Goal: Task Accomplishment & Management: Manage account settings

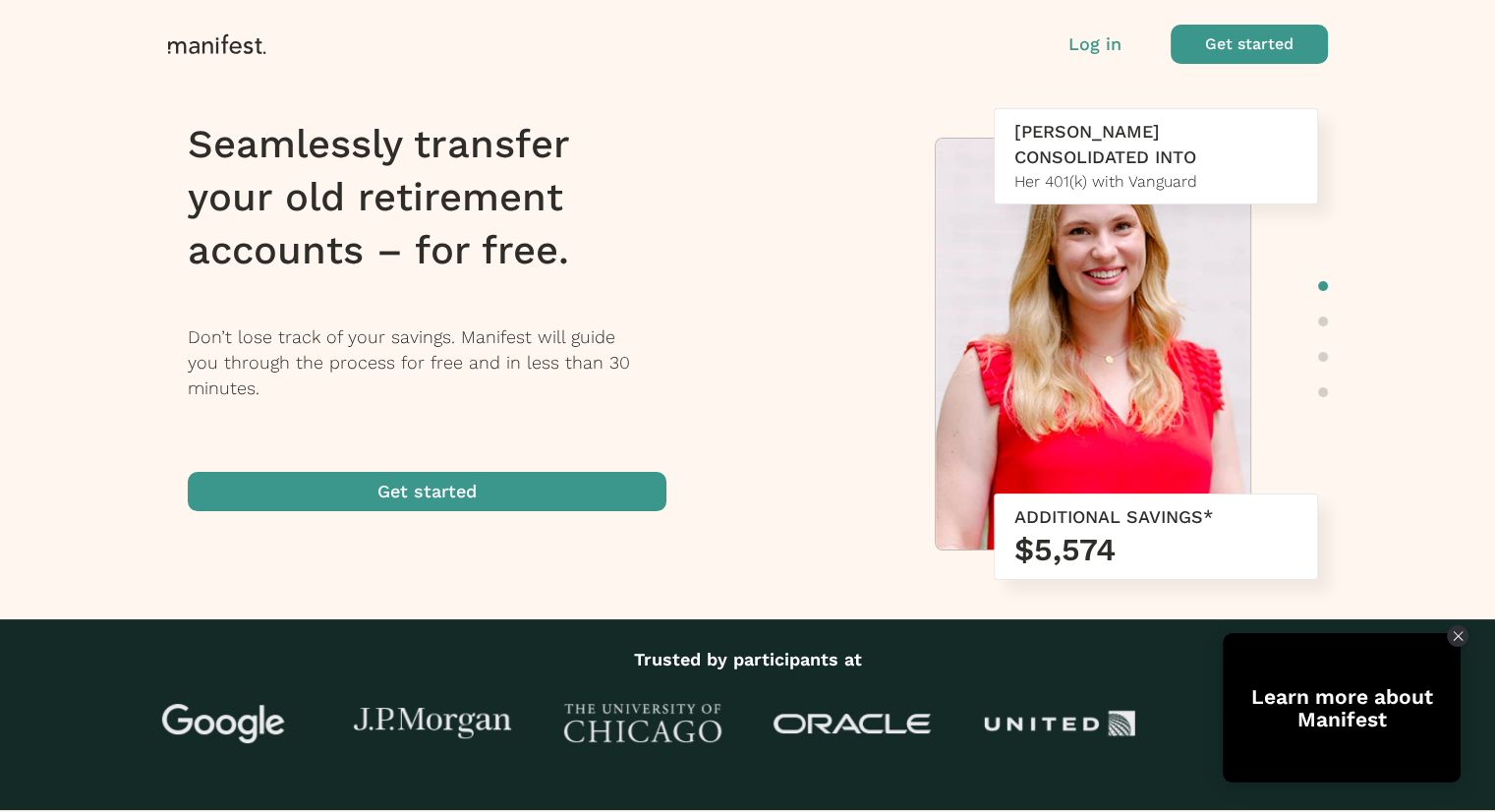
click at [1115, 40] on p "Log in" at bounding box center [1095, 45] width 53 height 26
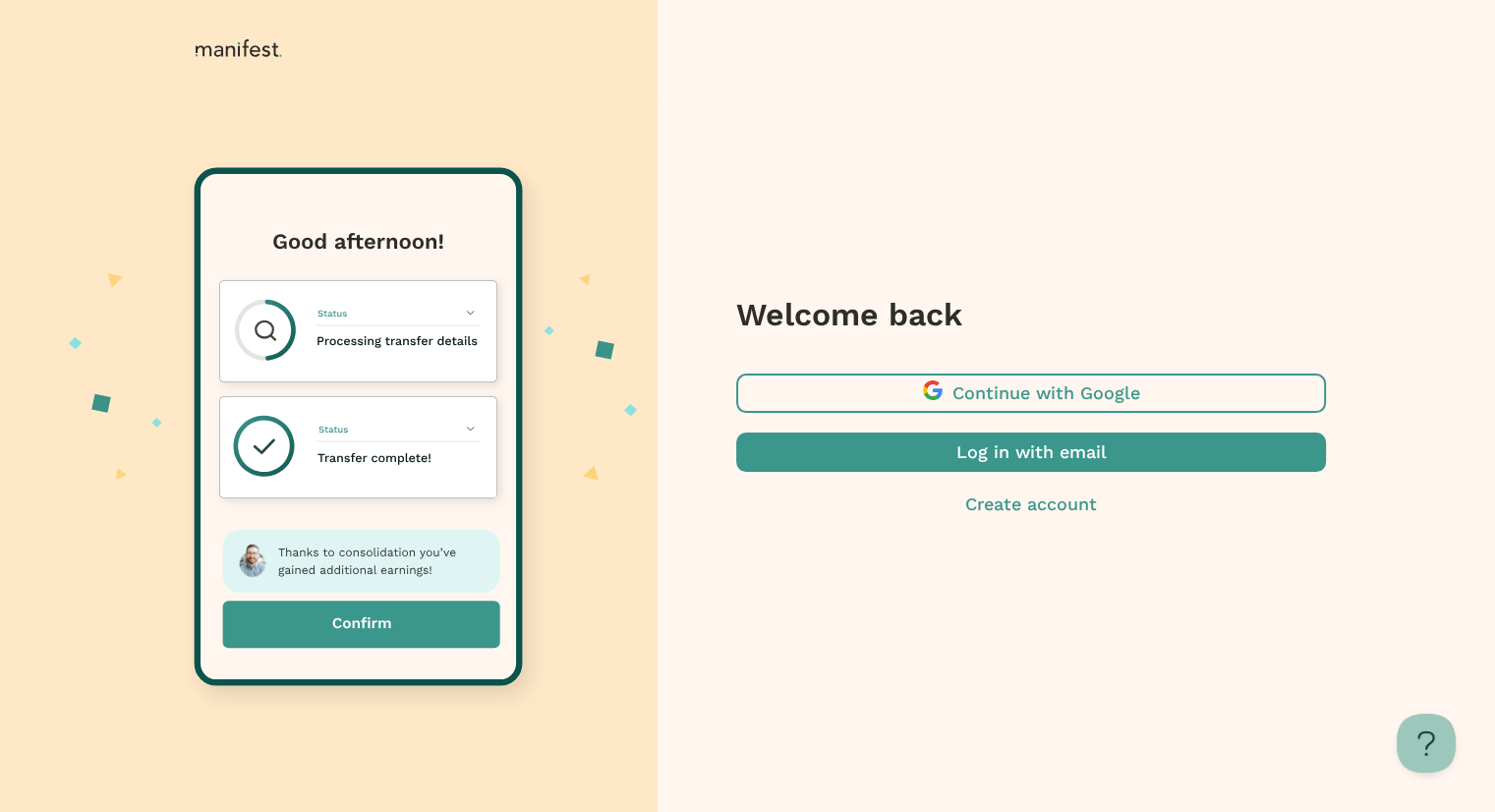
click at [1038, 388] on span "button" at bounding box center [1031, 392] width 590 height 39
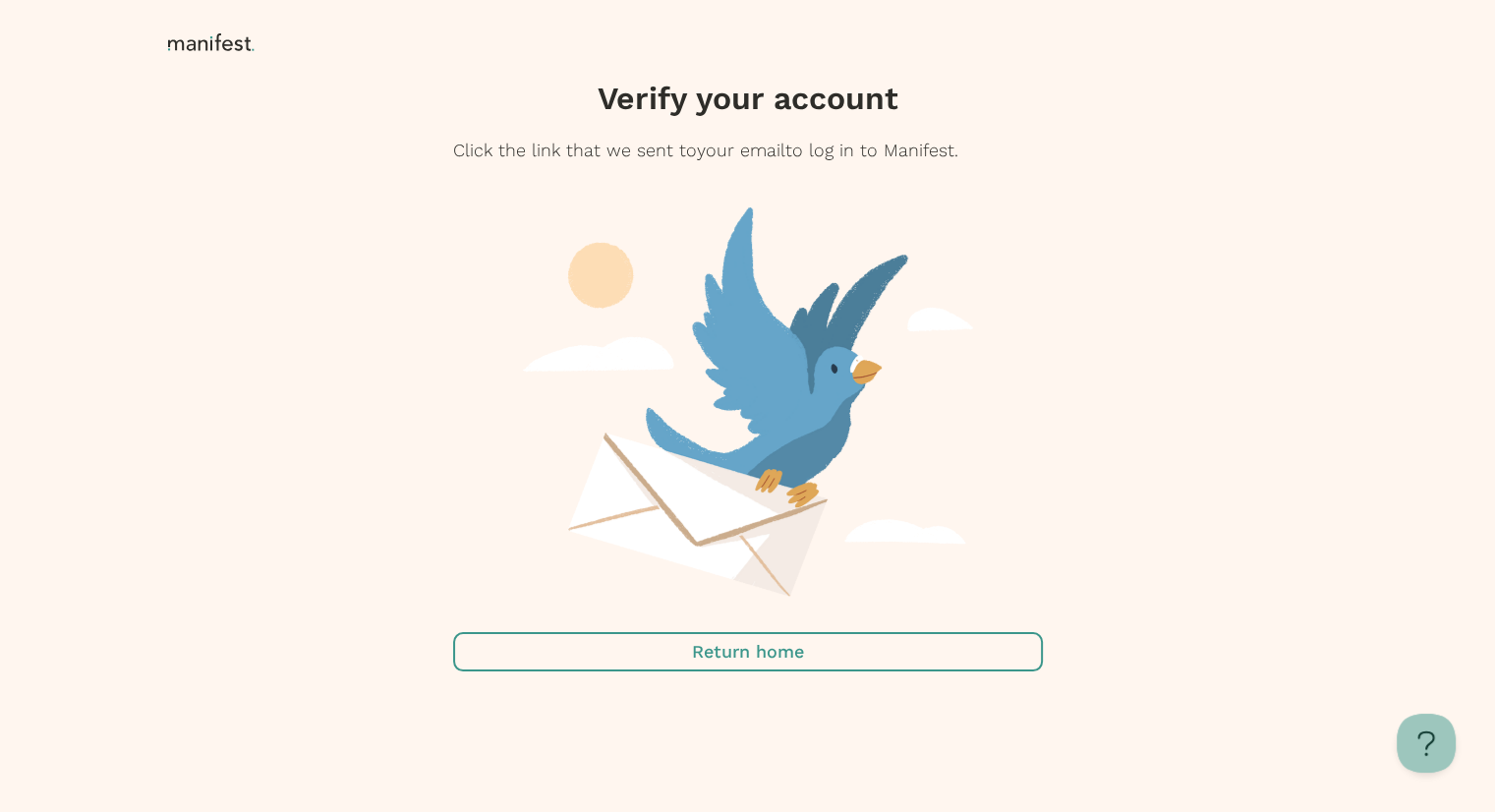
click at [882, 662] on span "button" at bounding box center [748, 650] width 590 height 39
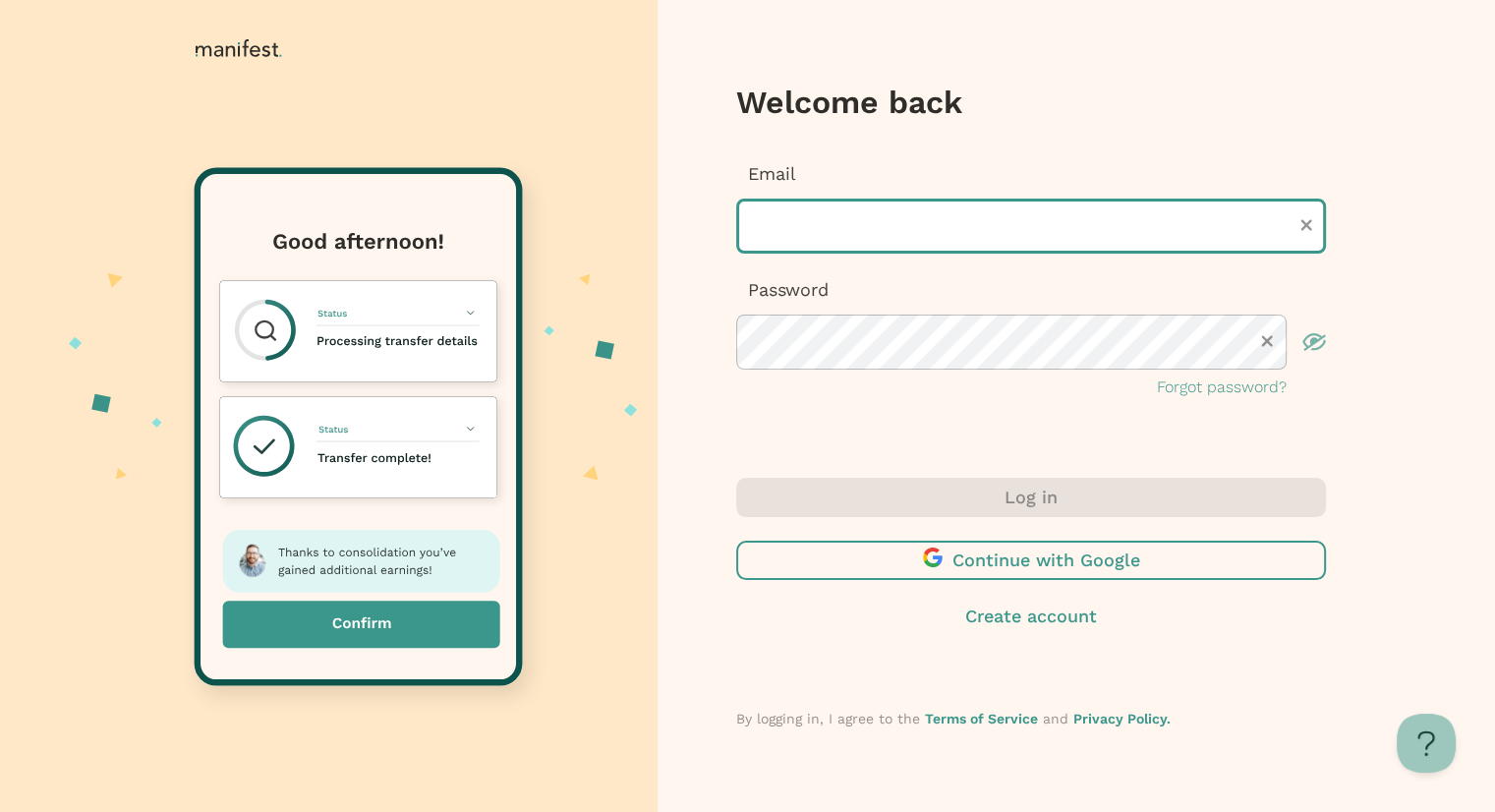
type input "**********"
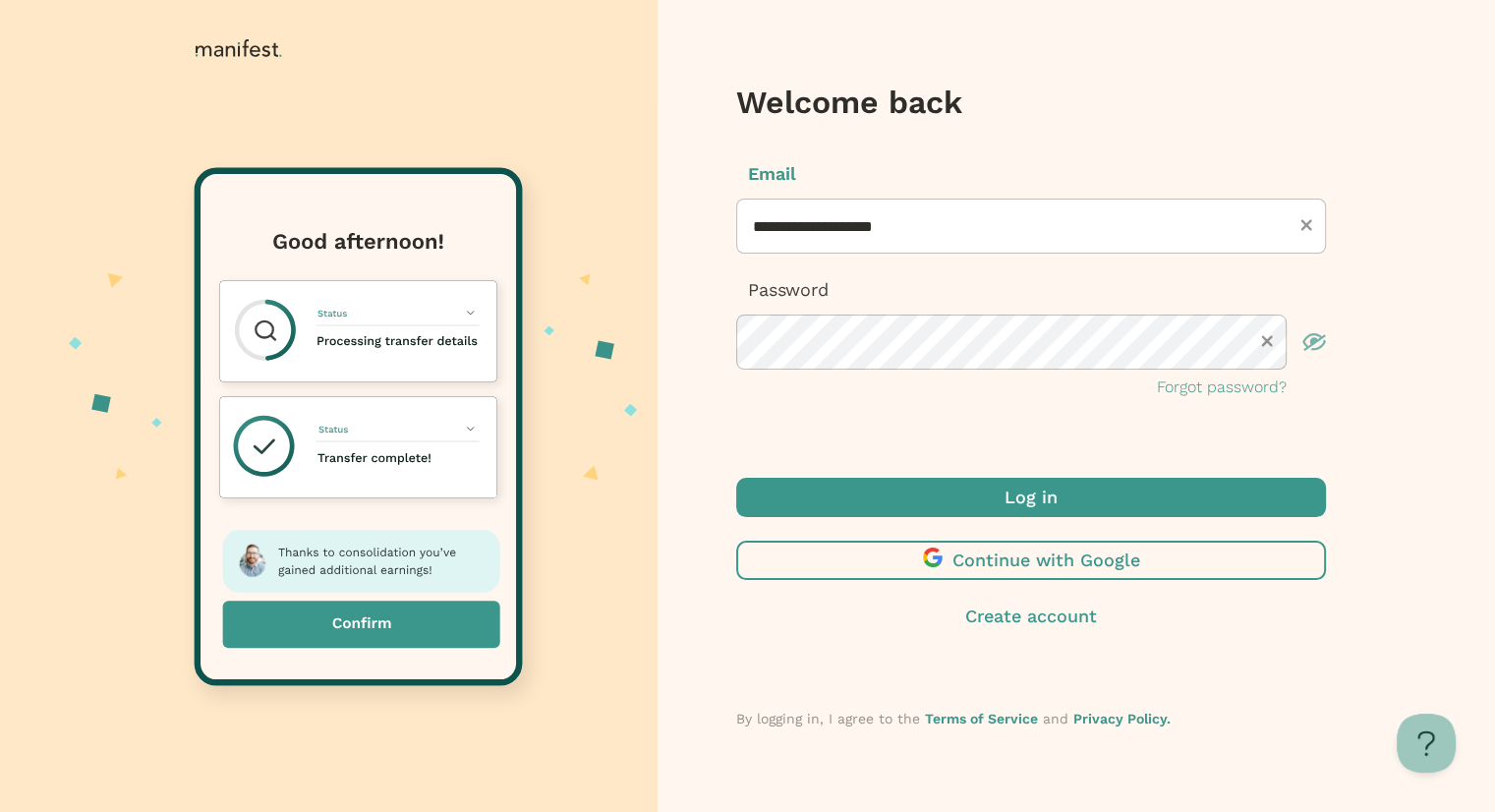
click at [819, 485] on span "submit" at bounding box center [1031, 497] width 590 height 39
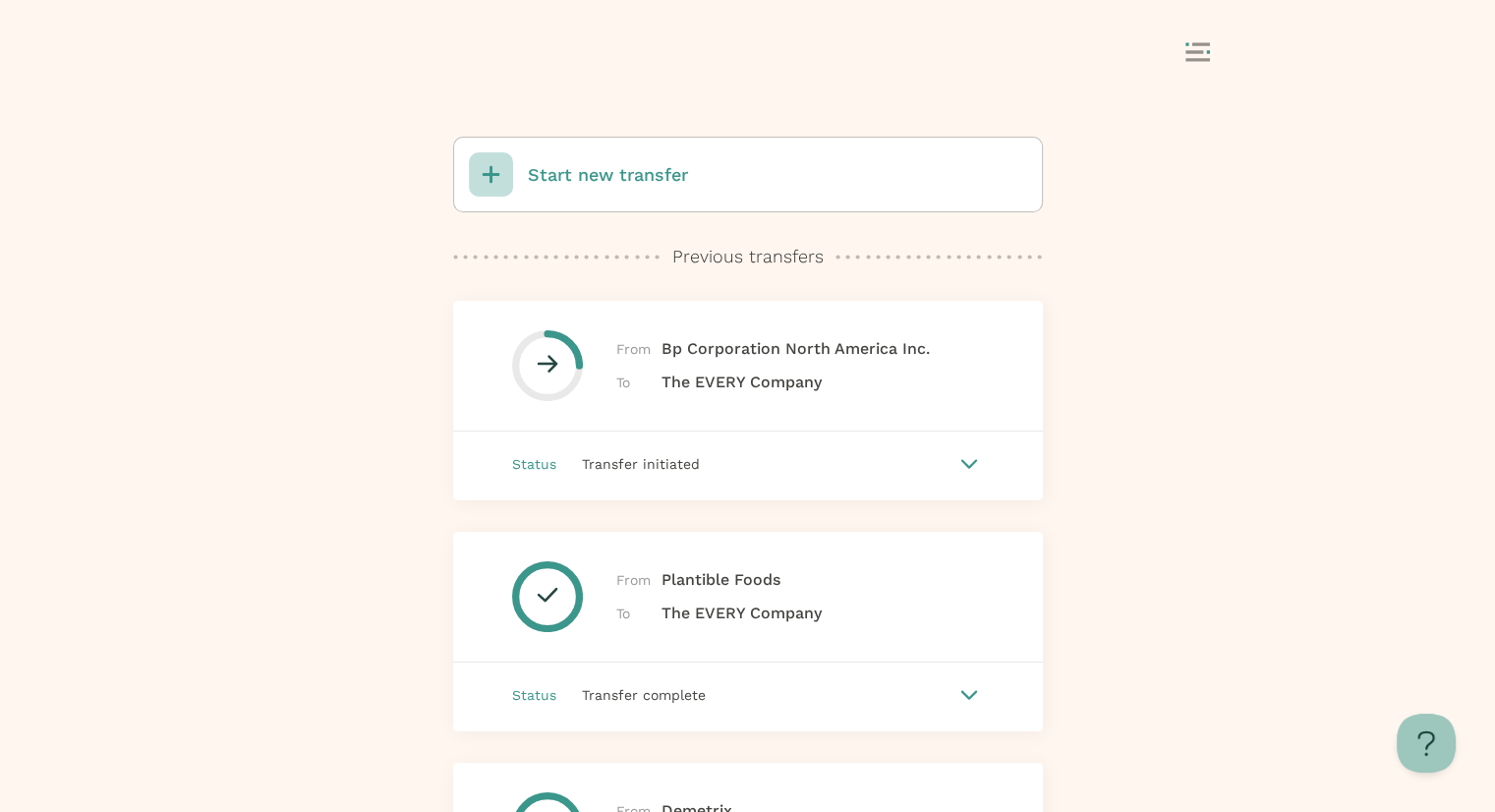
scroll to position [106, 0]
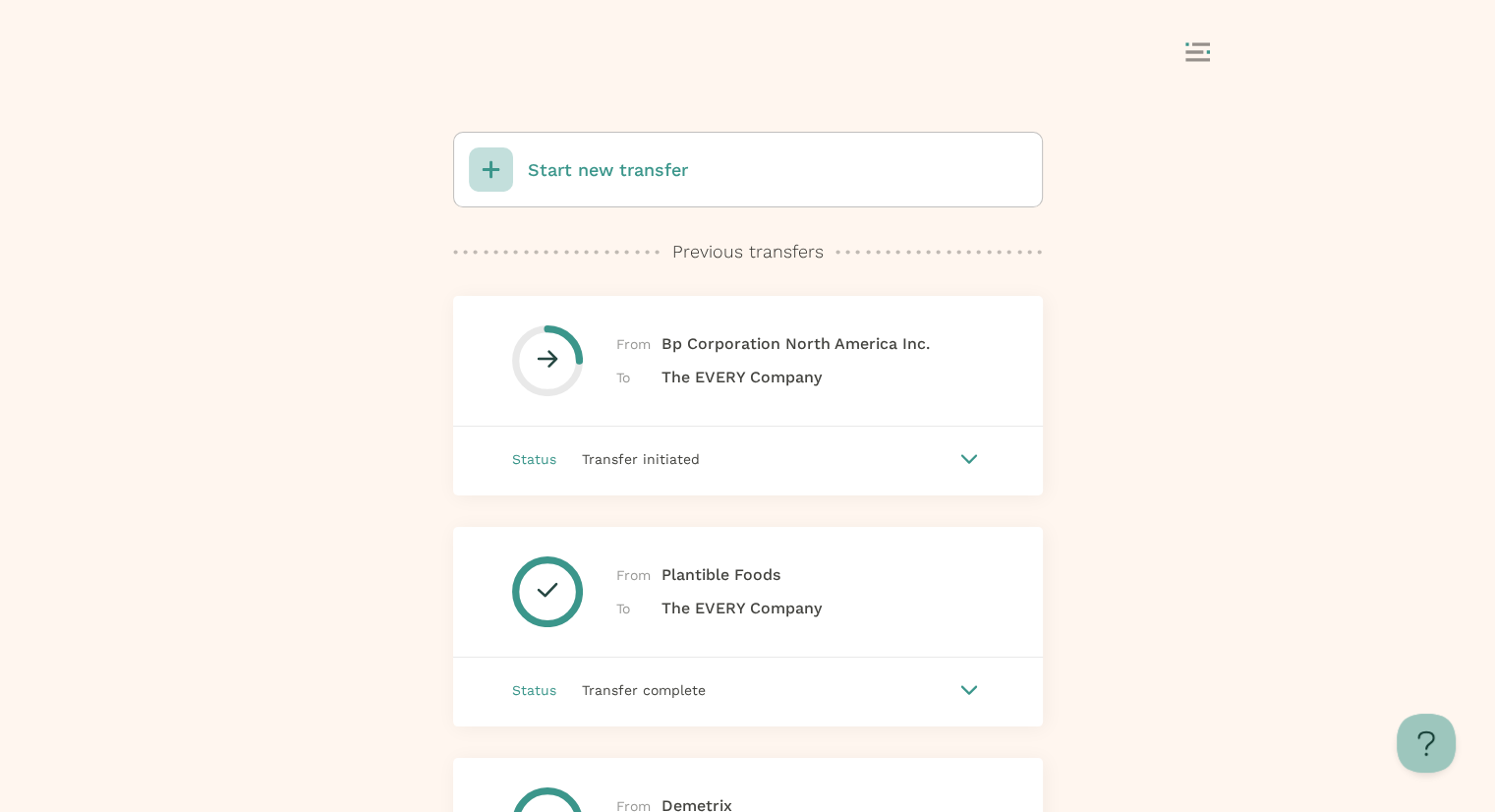
click at [941, 477] on div "Status Transfer initiated" at bounding box center [748, 459] width 590 height 65
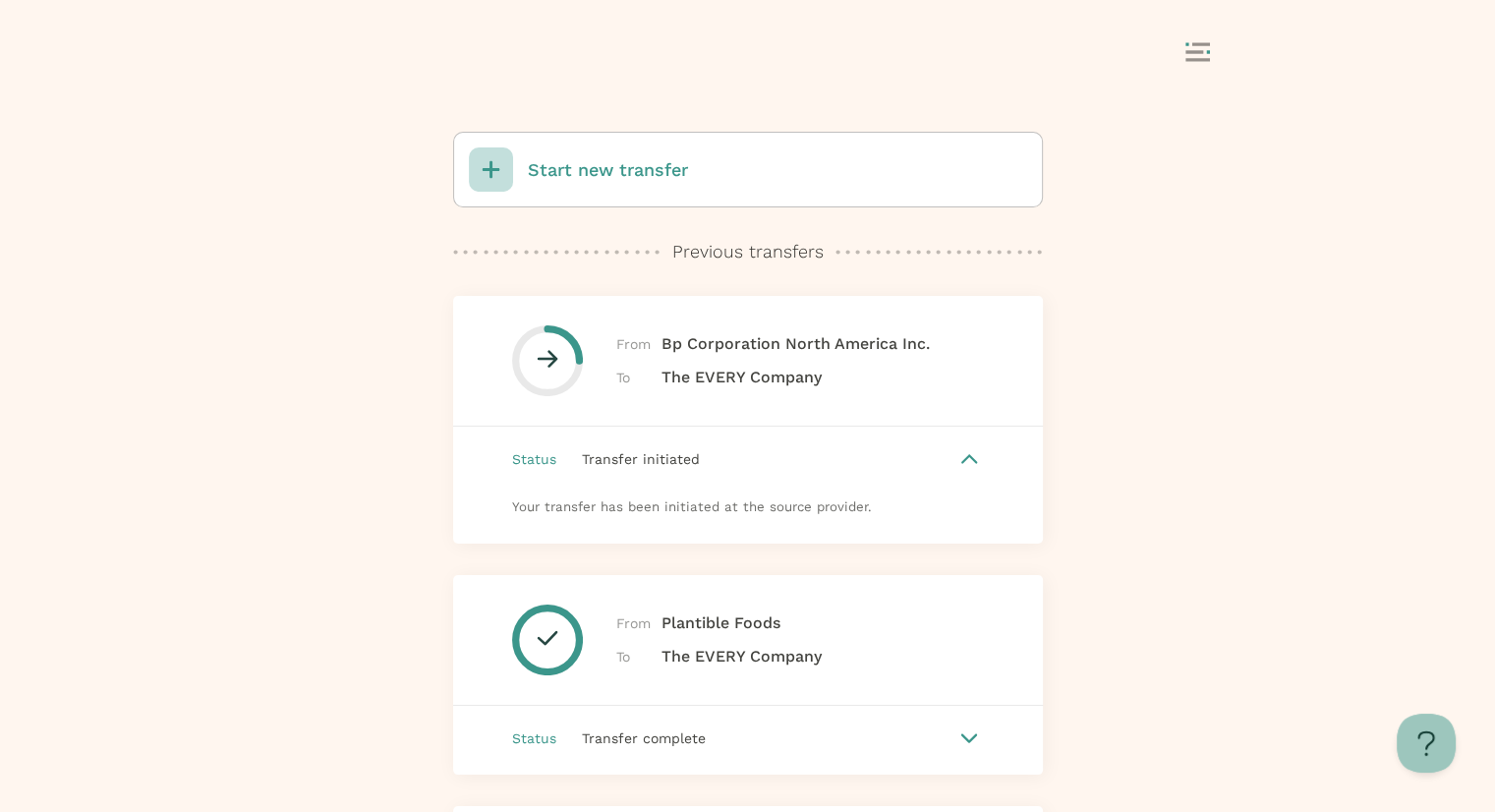
click at [763, 376] on span "The EVERY Company" at bounding box center [742, 377] width 161 height 24
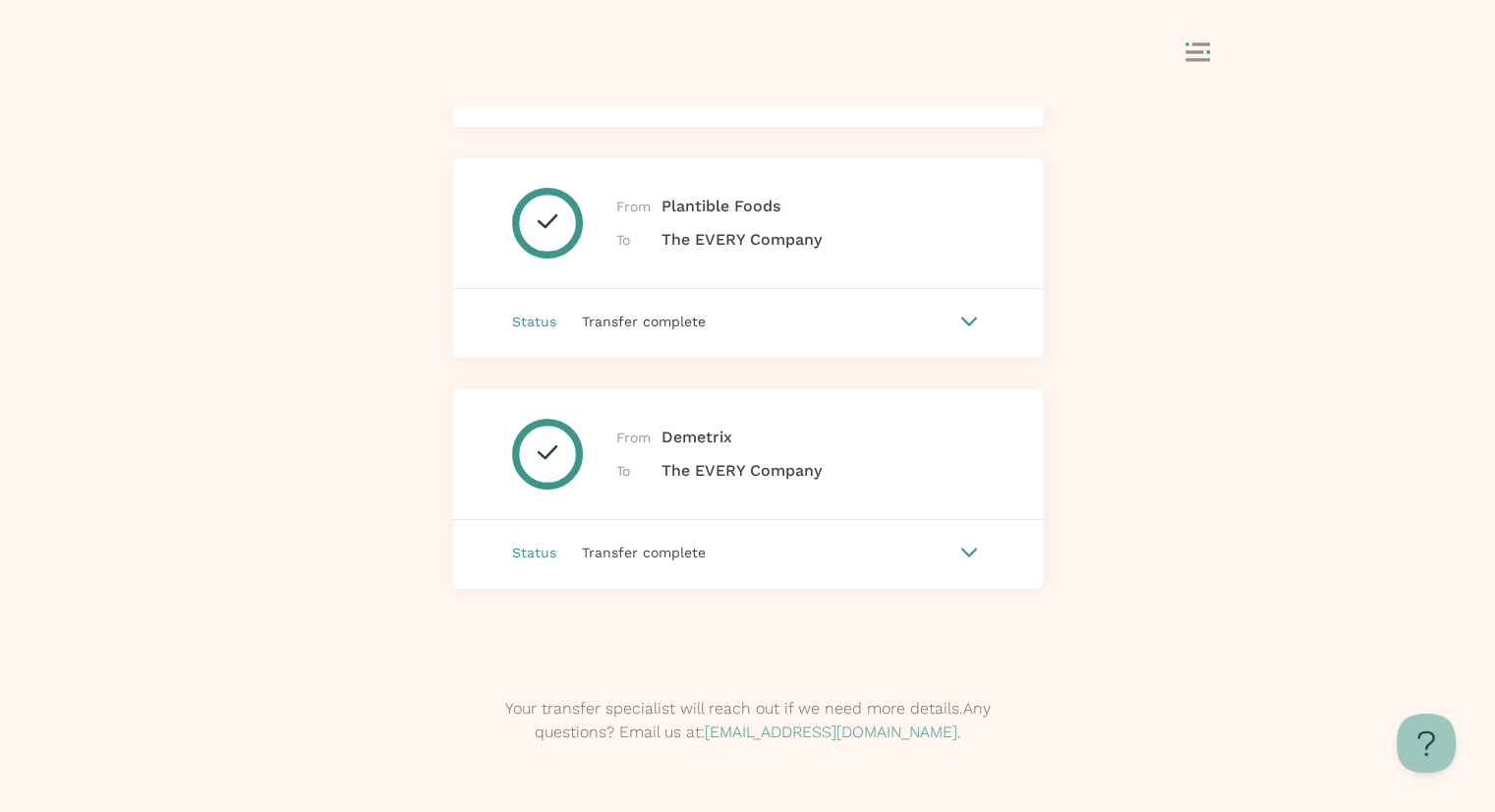
scroll to position [0, 0]
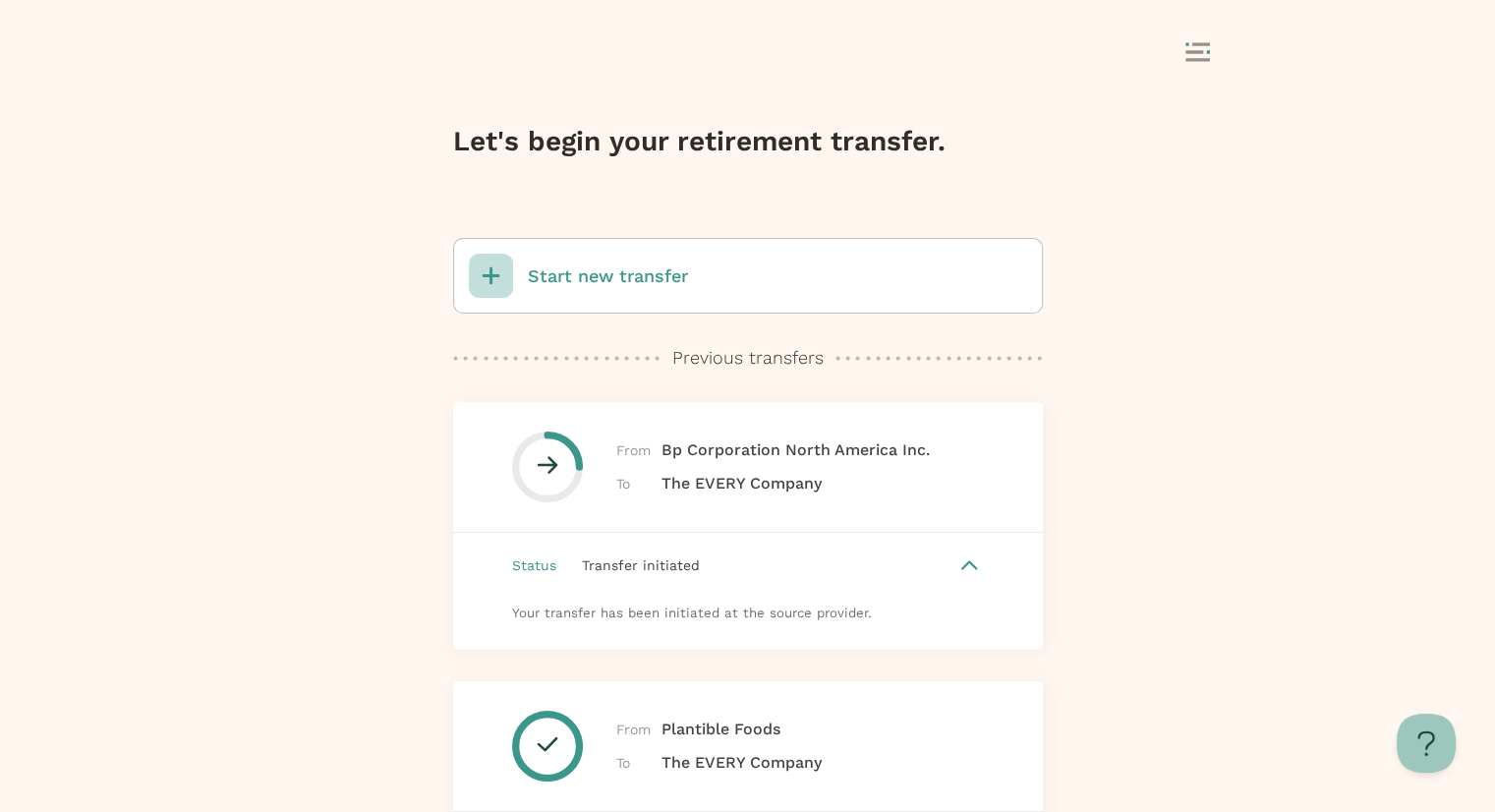
click at [568, 556] on div "Transfer initiated" at bounding box center [755, 566] width 398 height 22
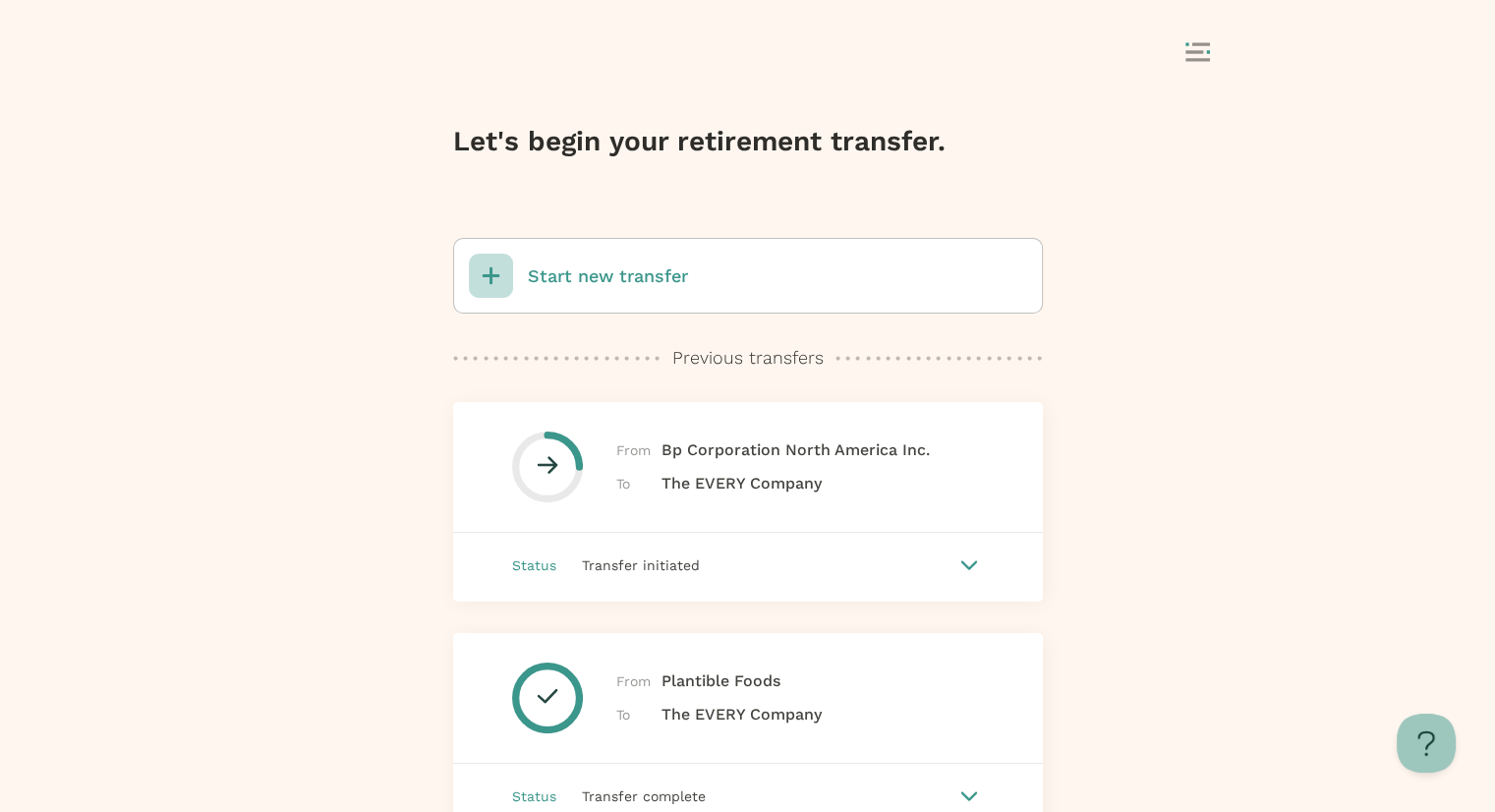
click at [1204, 42] on icon at bounding box center [1198, 52] width 25 height 20
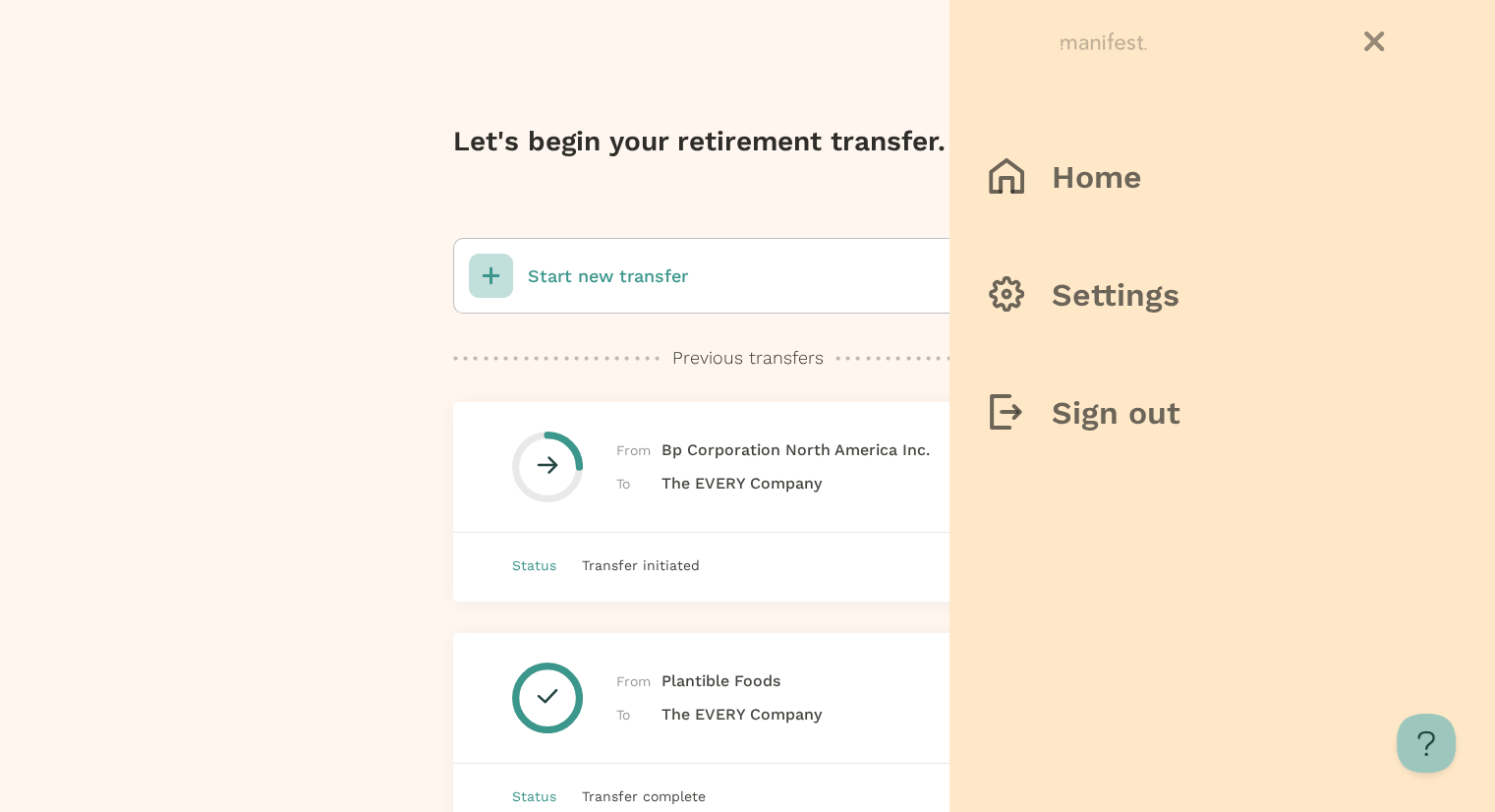
click at [338, 353] on div at bounding box center [748, 406] width 1495 height 812
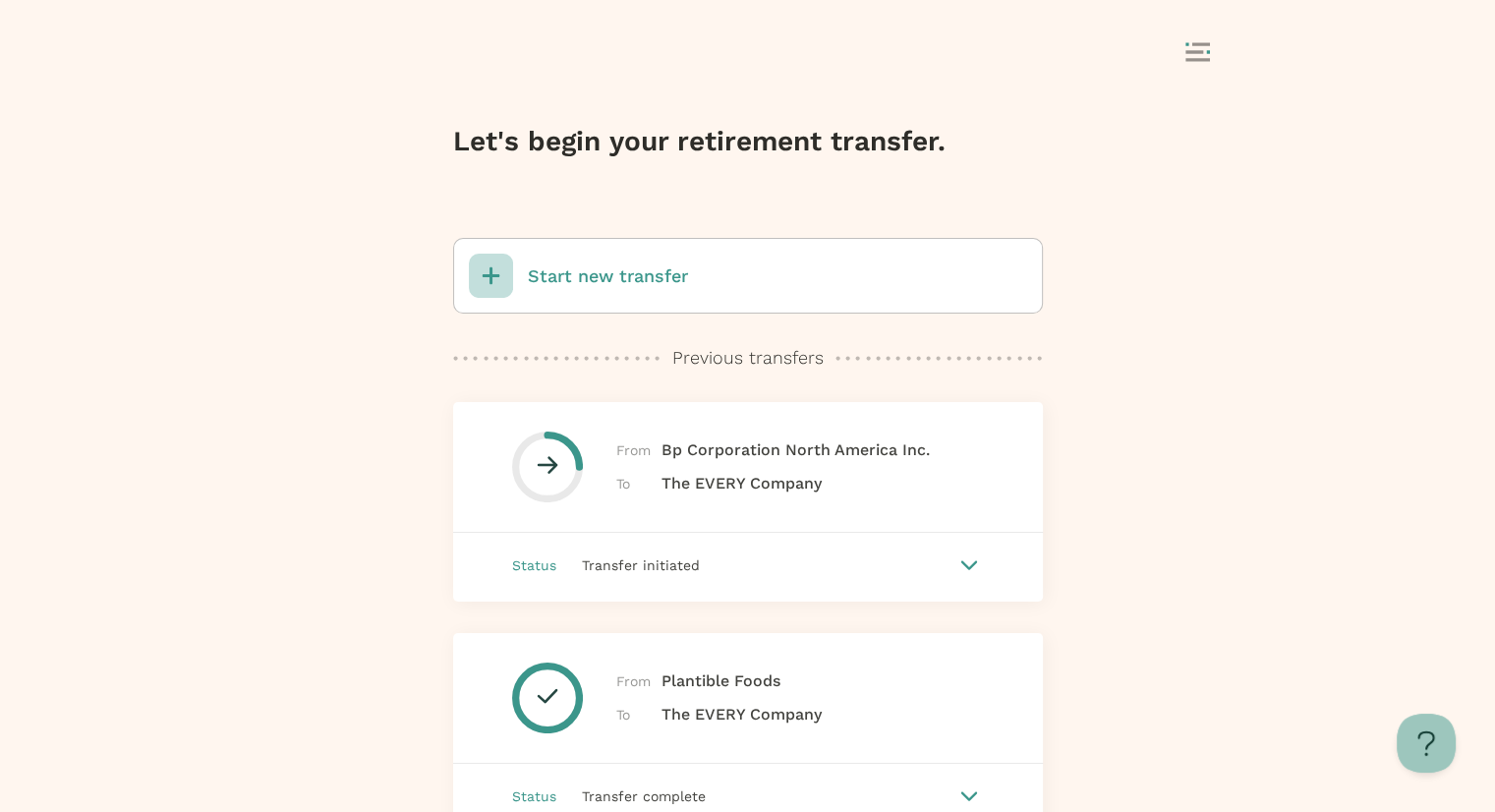
click at [963, 567] on div at bounding box center [970, 566] width 24 height 24
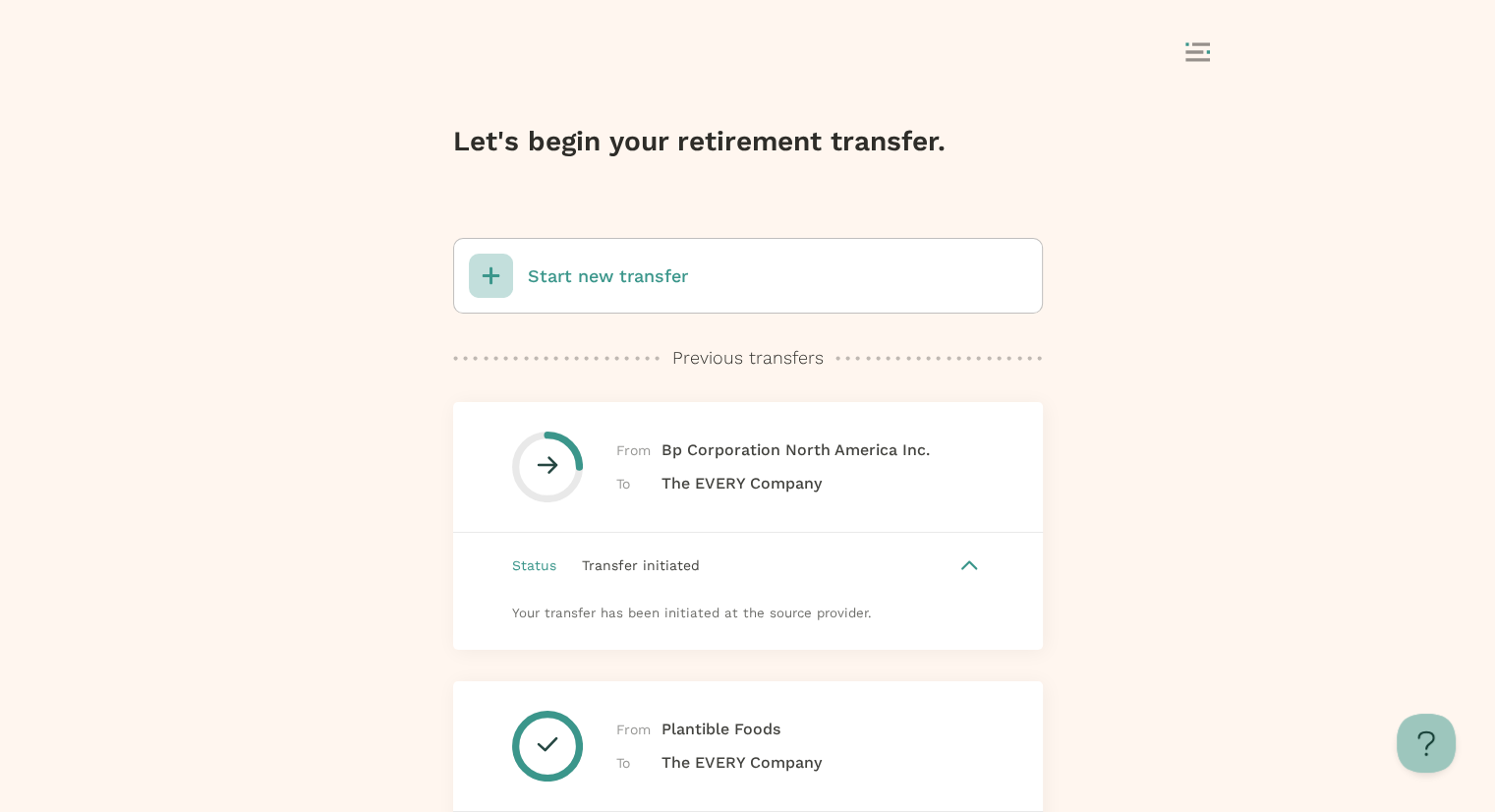
click at [948, 571] on div "Transfer initiated" at bounding box center [755, 566] width 398 height 22
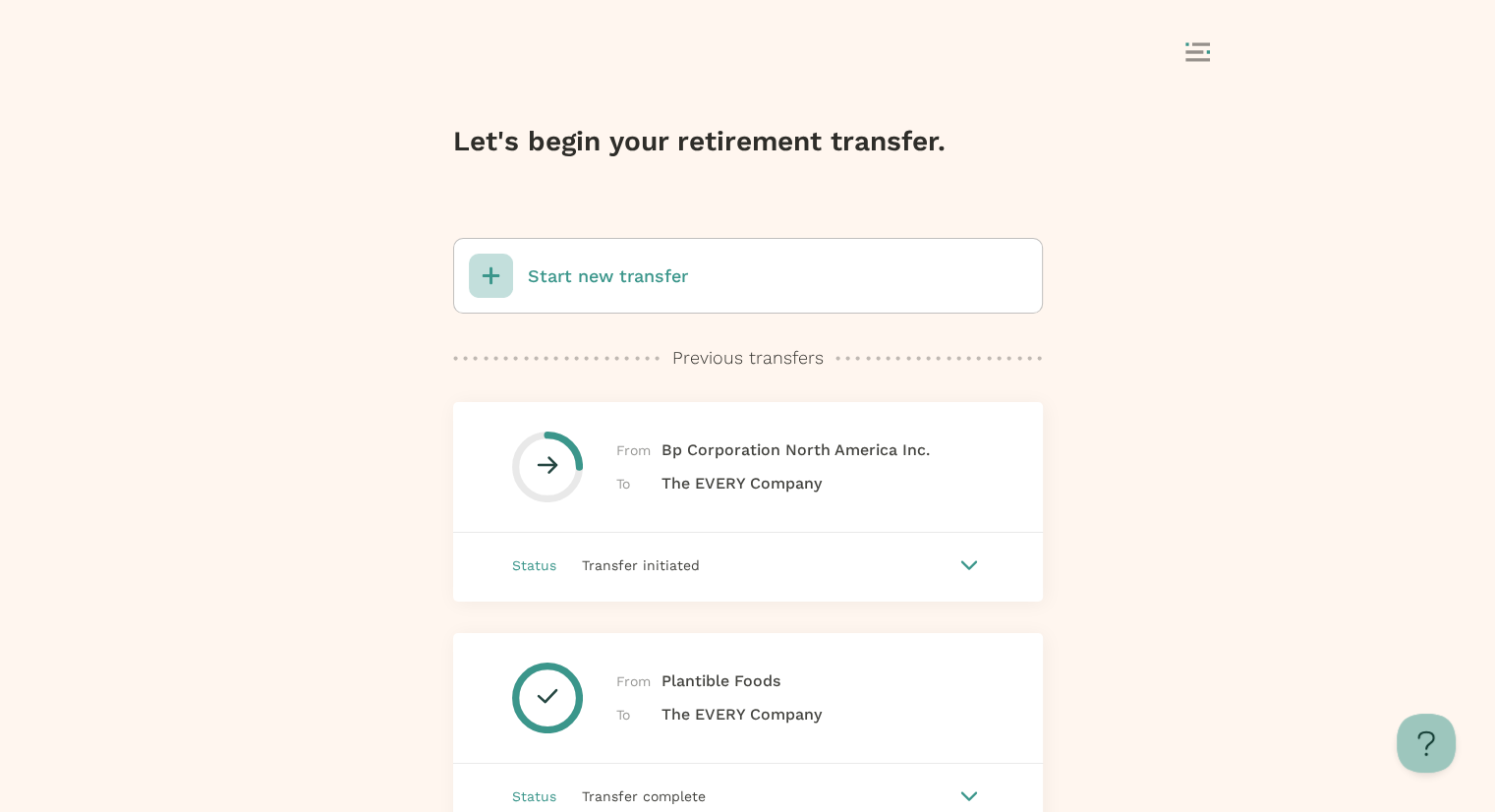
click at [948, 571] on div "Transfer initiated" at bounding box center [755, 566] width 398 height 22
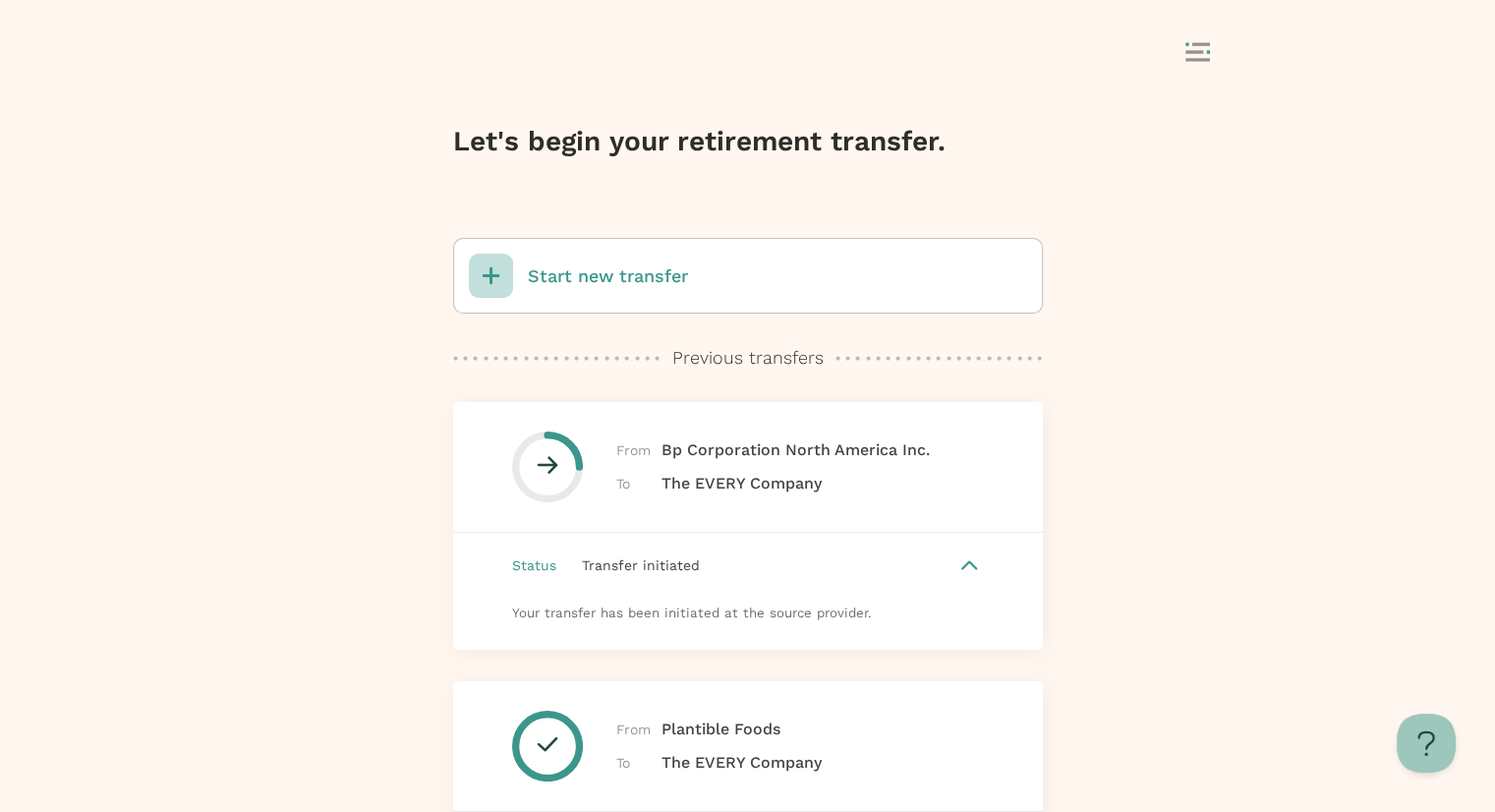
scroll to position [523, 0]
